Goal: Task Accomplishment & Management: Complete application form

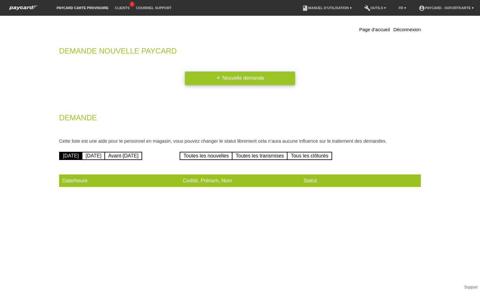
click at [236, 76] on link "add Nouvelle demande" at bounding box center [240, 77] width 110 height 13
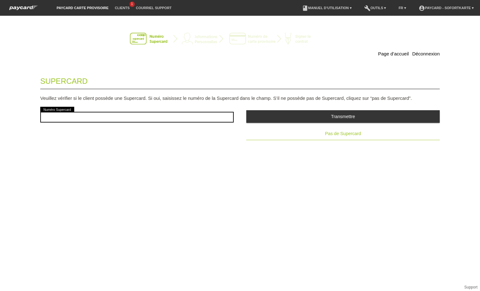
click at [346, 134] on span "Pas de Supercard" at bounding box center [343, 133] width 36 height 5
